Goal: Task Accomplishment & Management: Complete application form

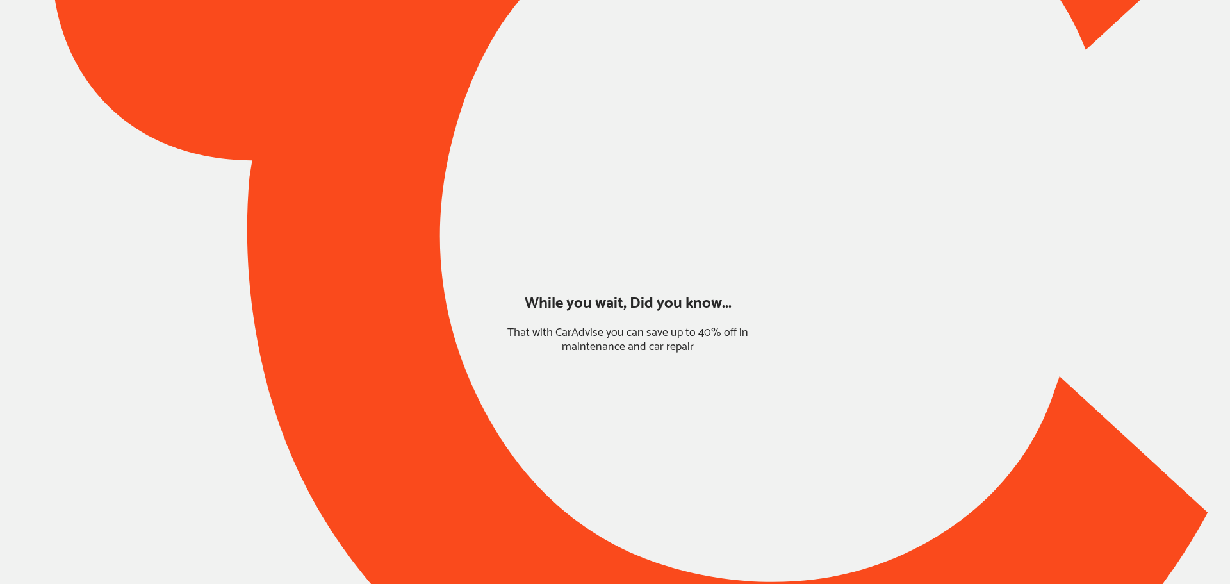
type input "*******"
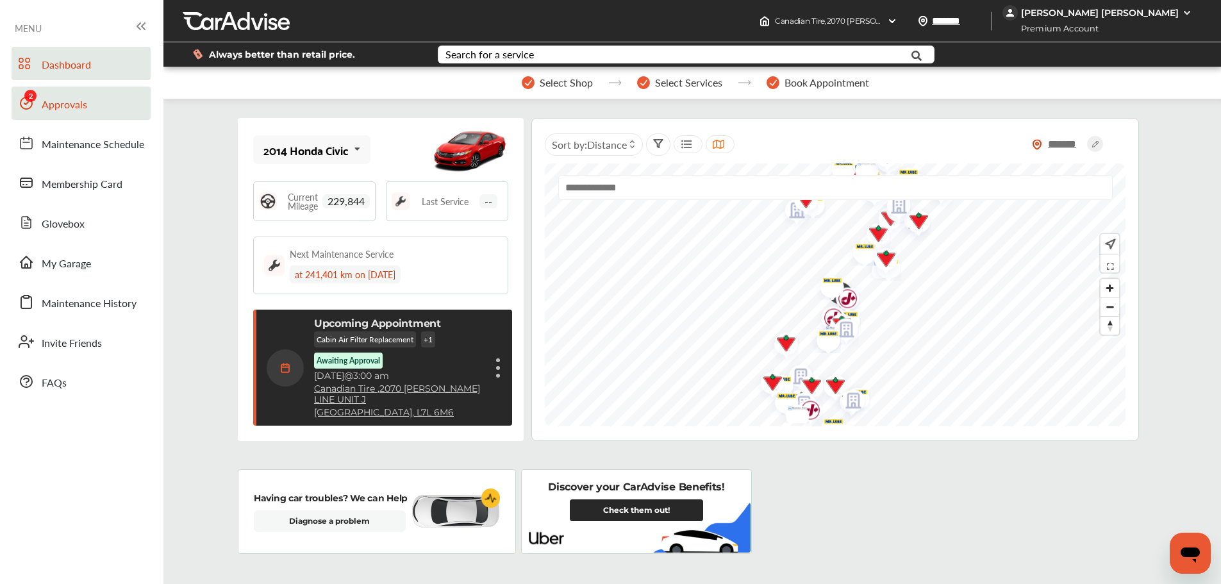
click at [24, 104] on icon at bounding box center [26, 102] width 15 height 15
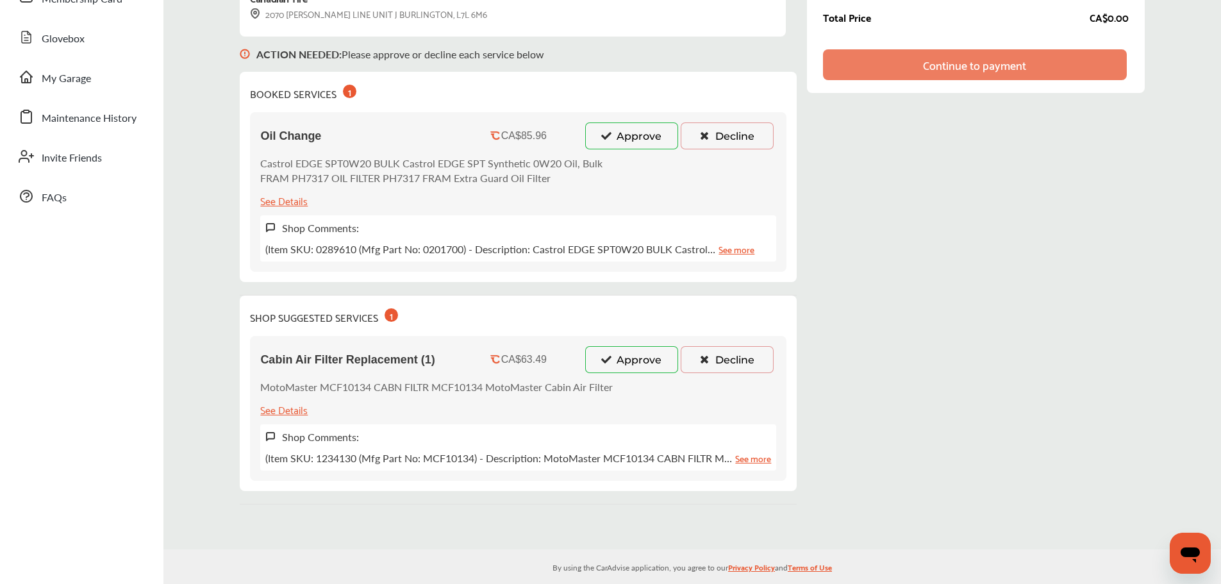
scroll to position [192, 0]
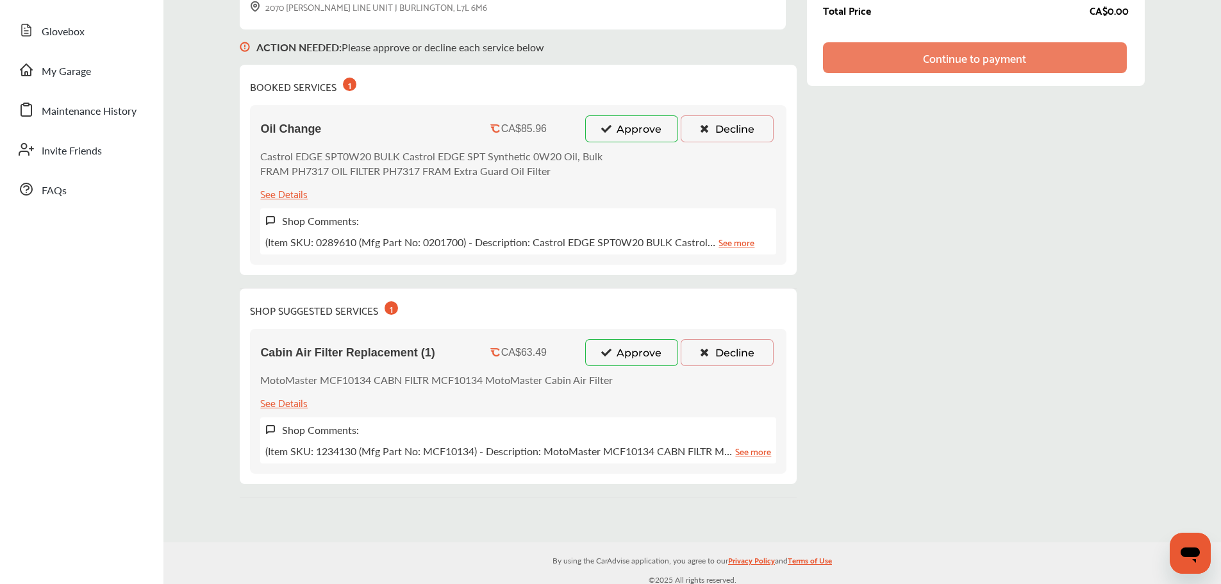
click at [626, 350] on button "Approve" at bounding box center [631, 352] width 93 height 27
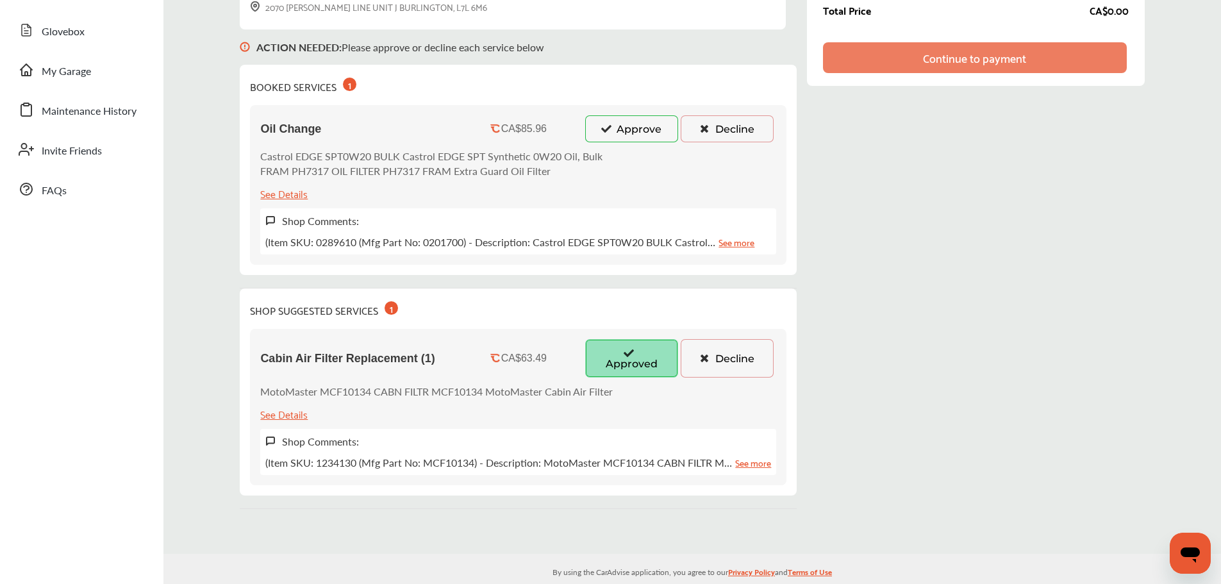
click at [611, 119] on button "Approve" at bounding box center [631, 128] width 93 height 27
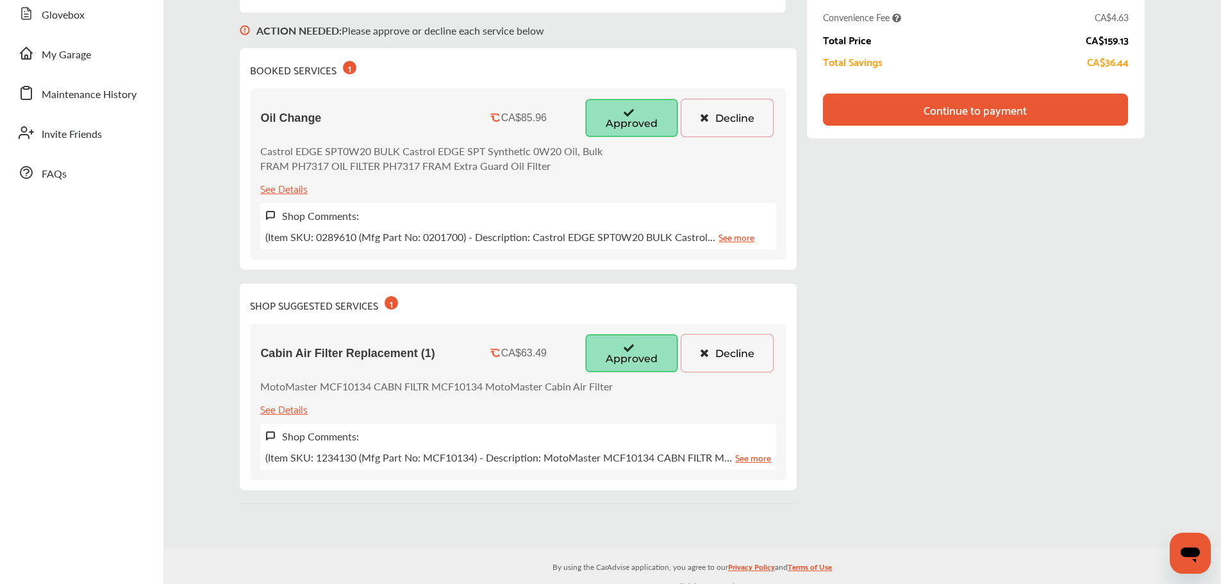
scroll to position [220, 0]
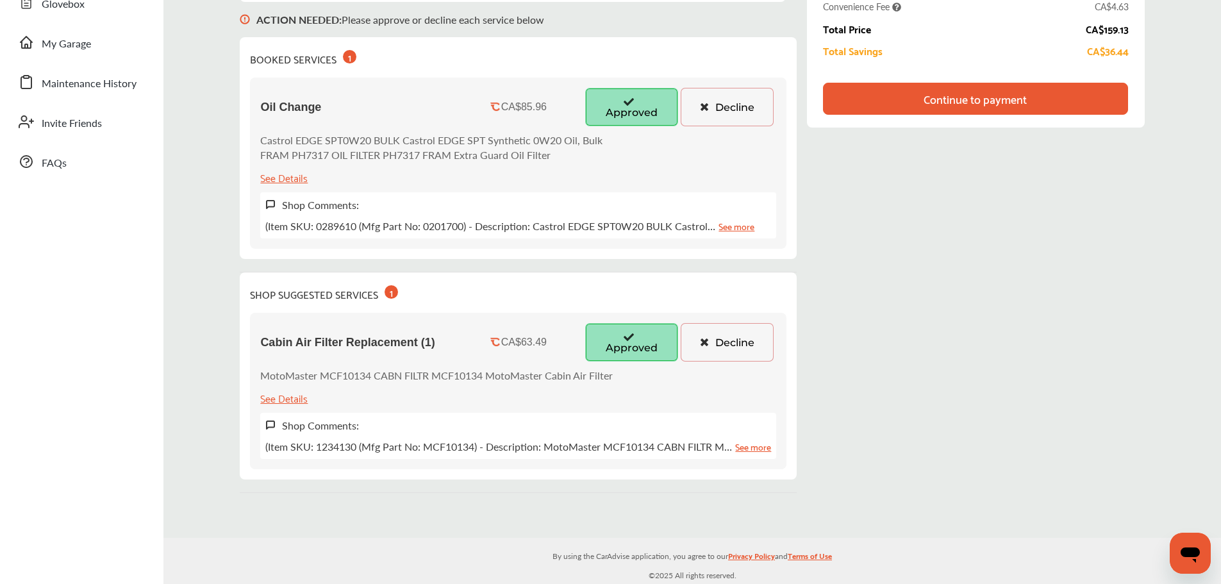
click at [717, 107] on button "Decline" at bounding box center [727, 107] width 93 height 38
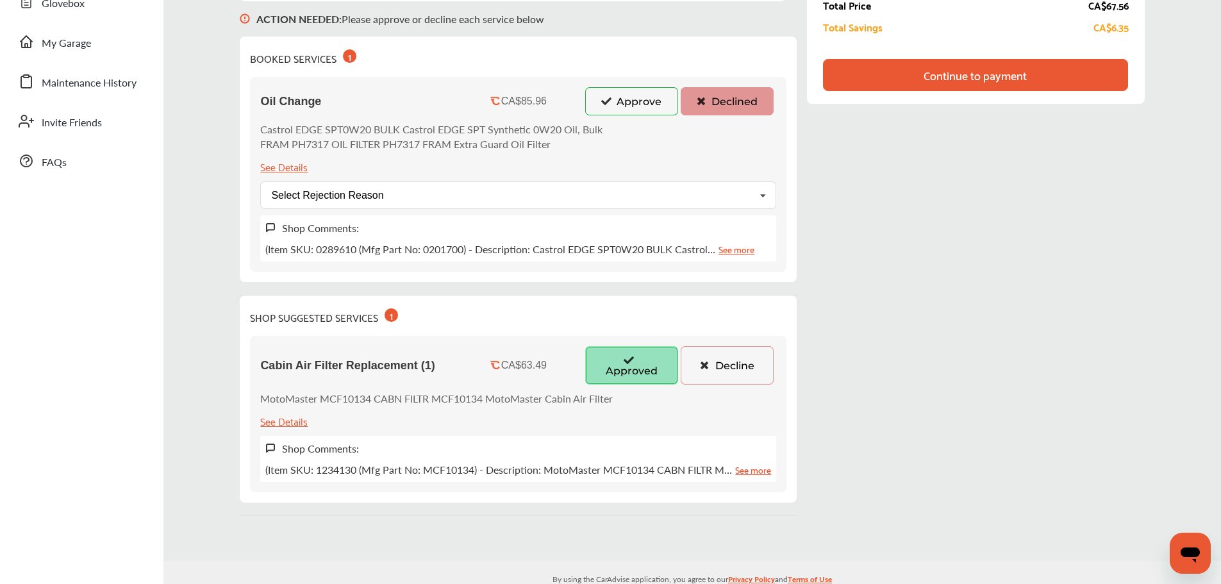
click at [633, 108] on button "Approve" at bounding box center [631, 101] width 93 height 28
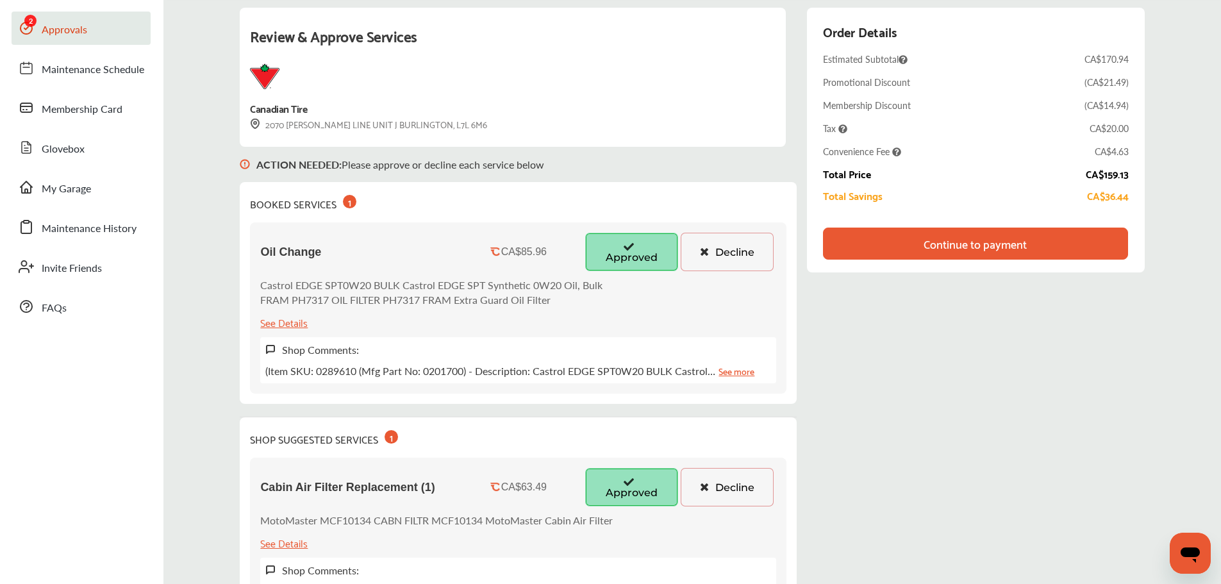
scroll to position [28, 0]
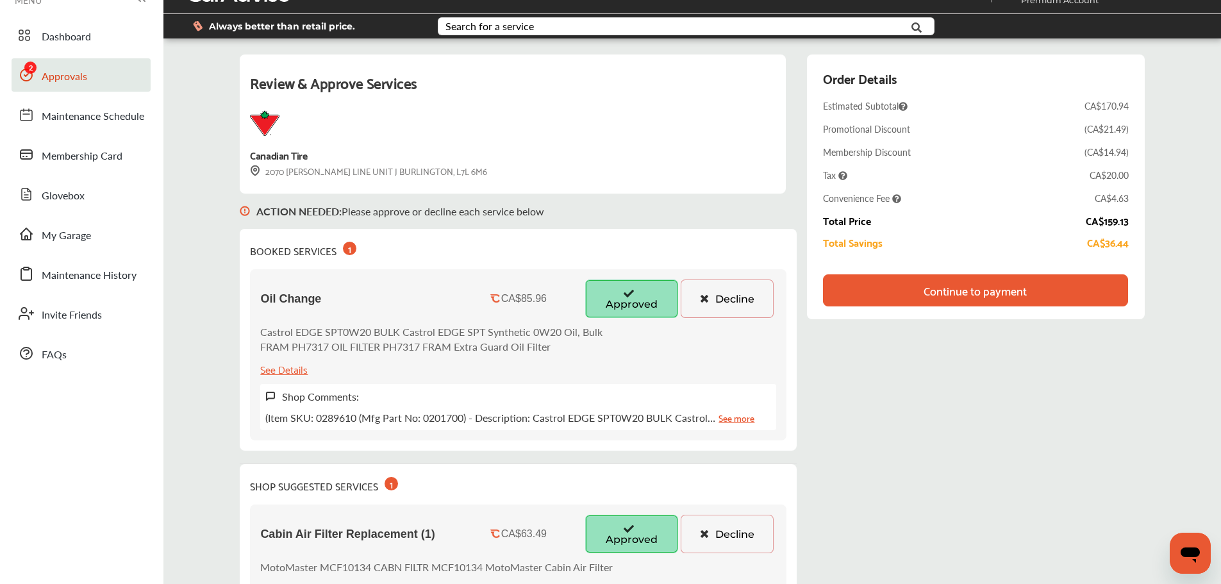
click at [1013, 294] on div "Continue to payment" at bounding box center [975, 290] width 103 height 13
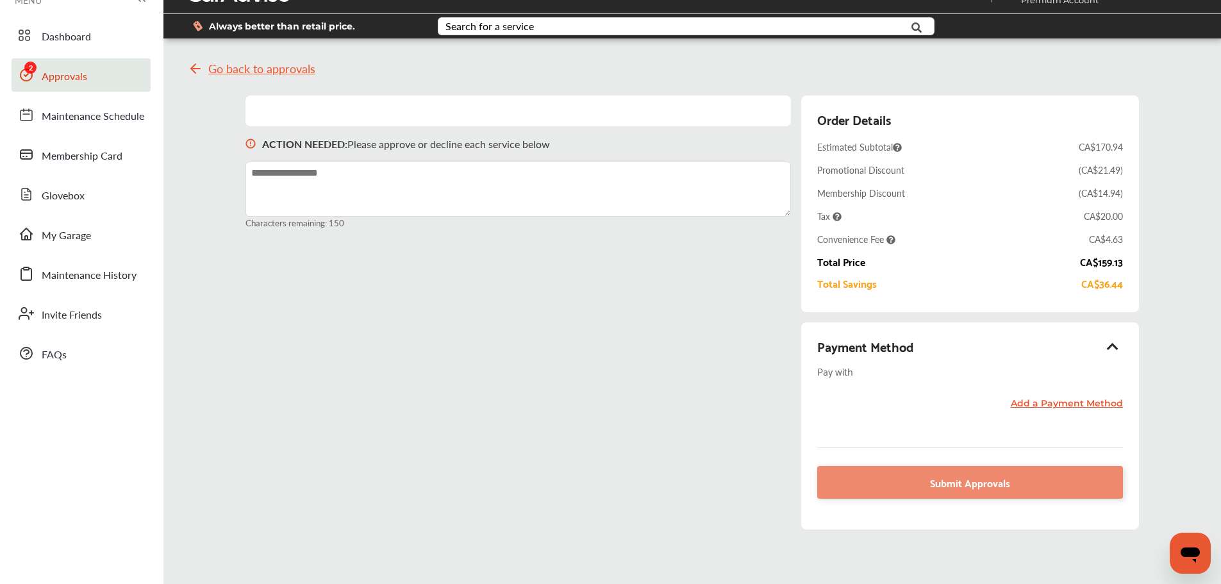
click at [1109, 397] on div "Add a Payment Method" at bounding box center [969, 413] width 305 height 32
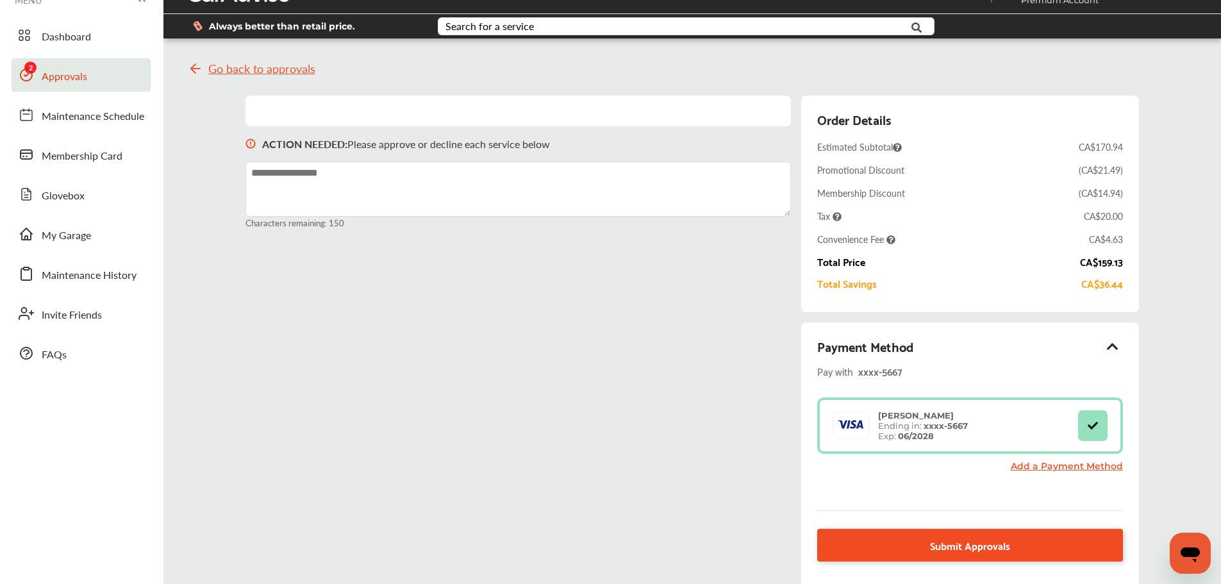
click at [869, 543] on link "Submit Approvals" at bounding box center [969, 545] width 305 height 33
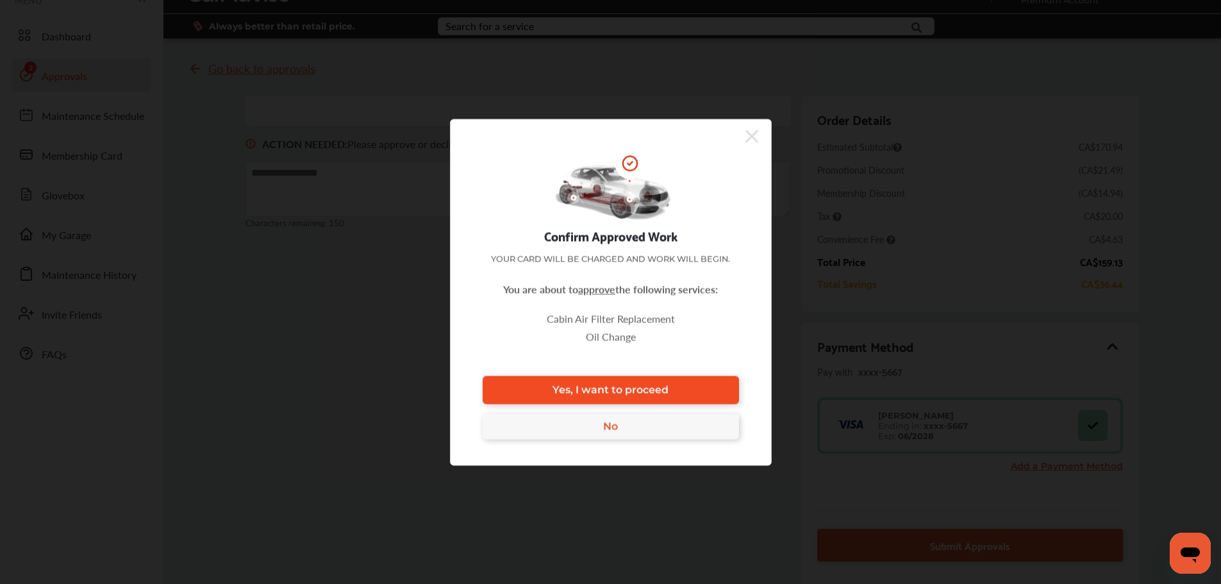
click at [711, 397] on link "Yes, I want to proceed" at bounding box center [611, 390] width 256 height 28
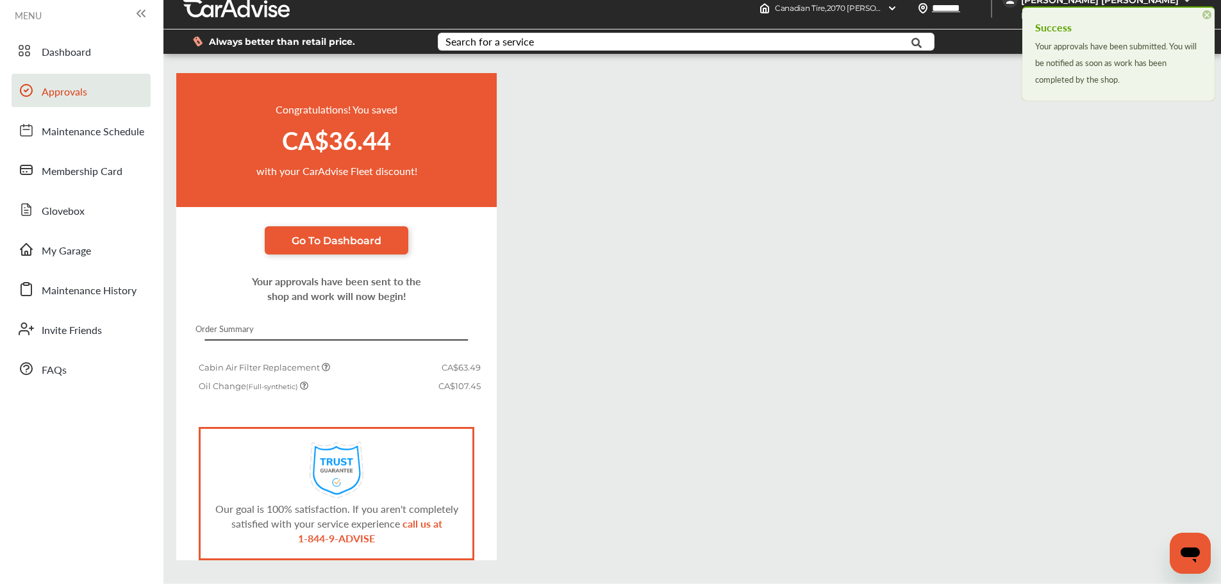
scroll to position [28, 0]
